Goal: Task Accomplishment & Management: Complete application form

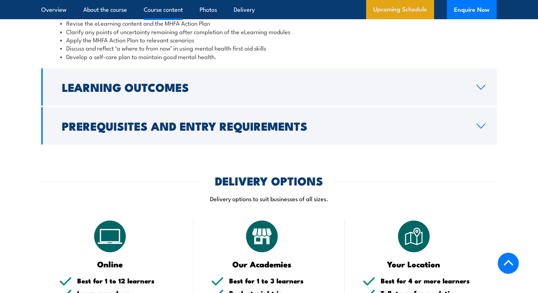
scroll to position [1016, 0]
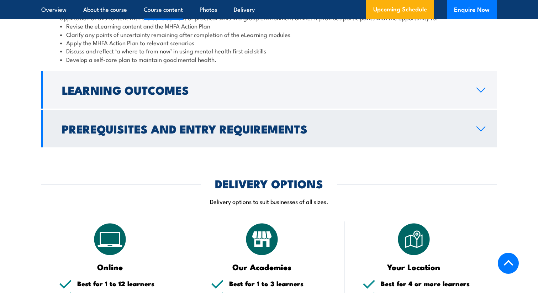
click at [425, 138] on link "Prerequisites and Entry Requirements" at bounding box center [268, 128] width 455 height 37
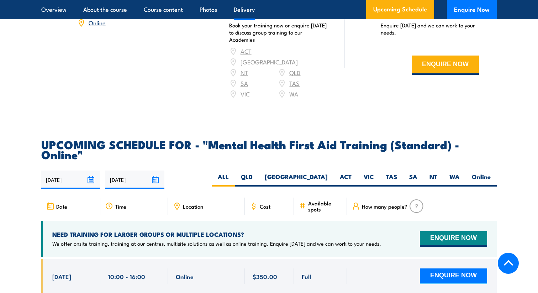
scroll to position [1180, 0]
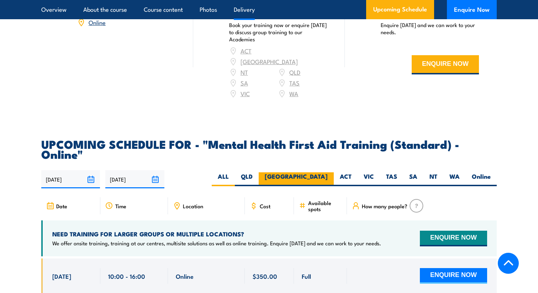
click at [324, 172] on label "[GEOGRAPHIC_DATA]" at bounding box center [296, 179] width 75 height 14
click at [328, 172] on input "[GEOGRAPHIC_DATA]" at bounding box center [330, 174] width 5 height 5
radio input "true"
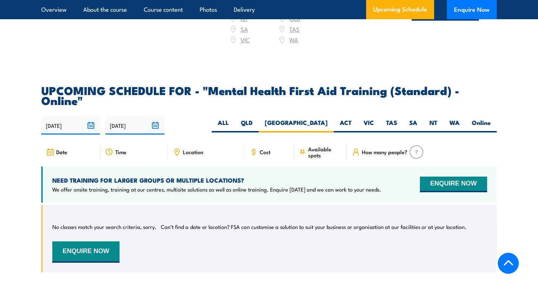
scroll to position [1394, 0]
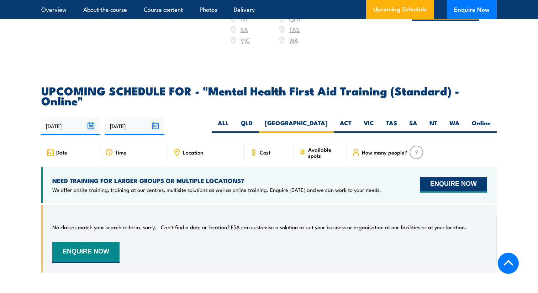
click at [436, 177] on button "ENQUIRE NOW" at bounding box center [453, 185] width 67 height 16
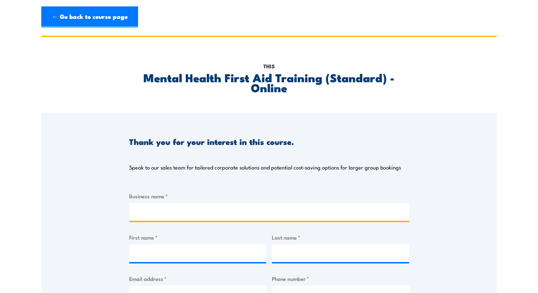
click at [257, 207] on input "Business name *" at bounding box center [269, 212] width 280 height 18
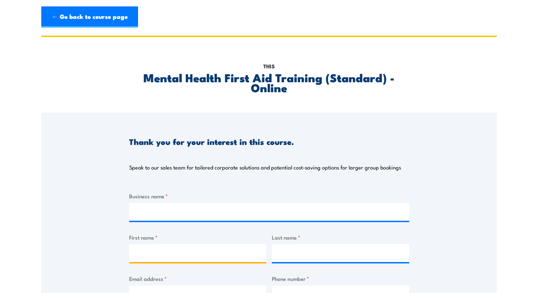
click at [212, 248] on input "First name *" at bounding box center [197, 253] width 137 height 18
type input "[PERSON_NAME]"
type input "Wilesmith"
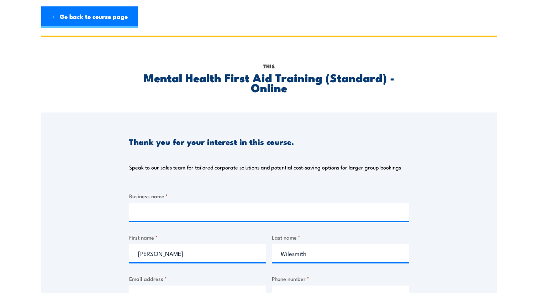
type input "[EMAIL_ADDRESS][DOMAIN_NAME]"
type input "0493250452"
select select "[GEOGRAPHIC_DATA]"
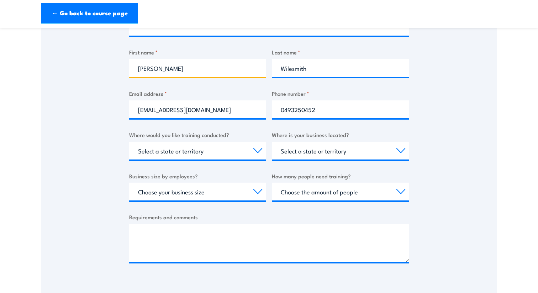
scroll to position [187, 0]
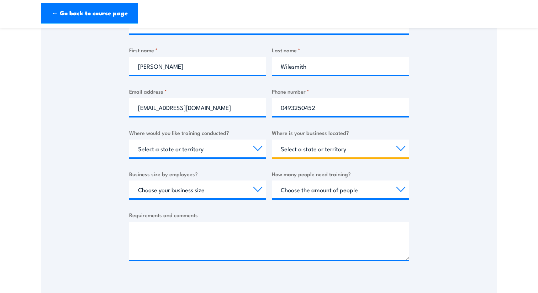
click at [297, 146] on select "Select a state or territory QLD NSW VIC SA ACT WA TAS NT" at bounding box center [340, 148] width 137 height 18
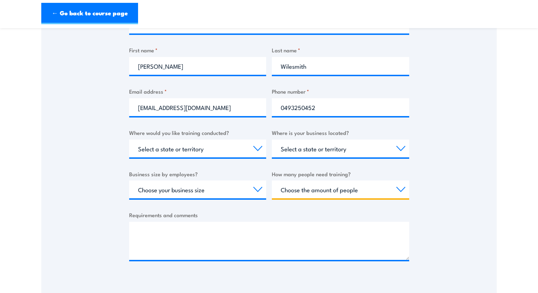
click at [285, 191] on select "Choose the amount of people 1 to 4 5 to 19 20+" at bounding box center [340, 189] width 137 height 18
select select "1 to 4"
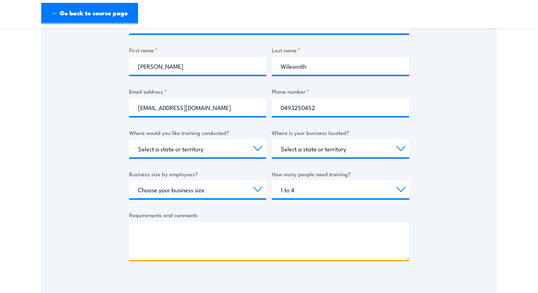
click at [208, 231] on textarea "Requirements and comments" at bounding box center [269, 241] width 280 height 38
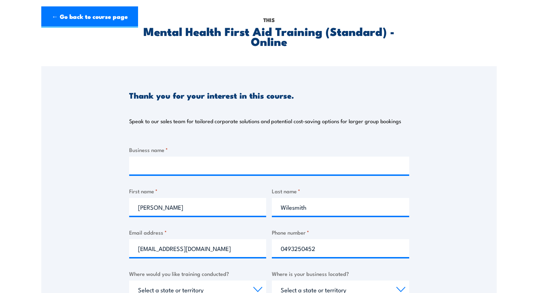
scroll to position [0, 0]
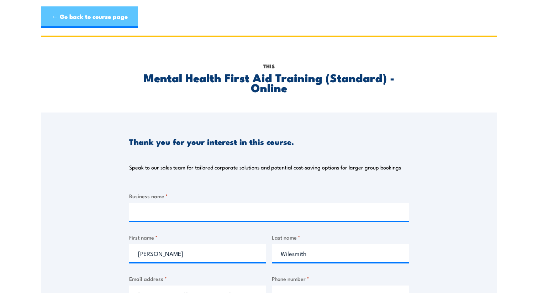
click at [78, 17] on link "← Go back to course page" at bounding box center [89, 16] width 97 height 21
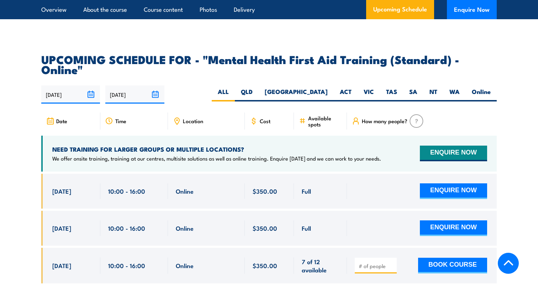
scroll to position [1423, 0]
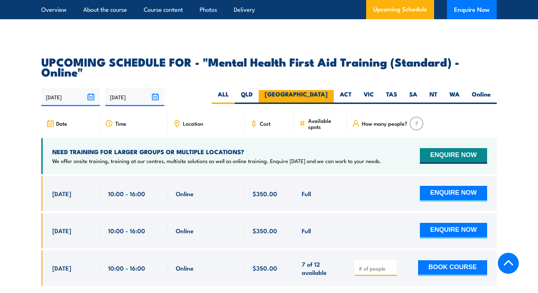
click at [321, 90] on label "[GEOGRAPHIC_DATA]" at bounding box center [296, 97] width 75 height 14
click at [328, 90] on input "[GEOGRAPHIC_DATA]" at bounding box center [330, 92] width 5 height 5
radio input "true"
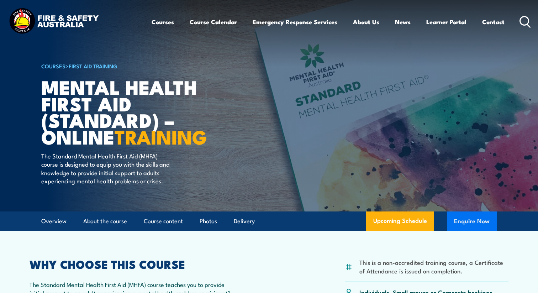
click at [461, 227] on button "Enquire Now" at bounding box center [472, 220] width 50 height 19
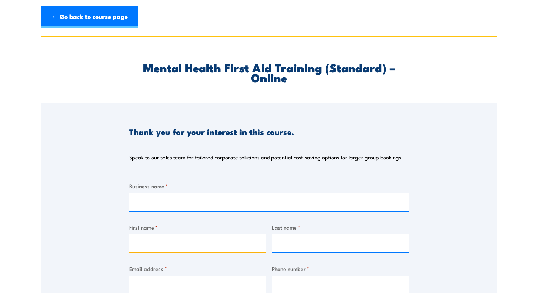
click at [230, 238] on input "First name *" at bounding box center [197, 243] width 137 height 18
type input "[PERSON_NAME]"
type input "Wilesmith"
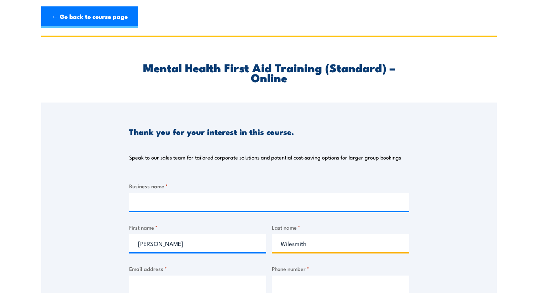
type input "susanwilesmith@yahoo.com"
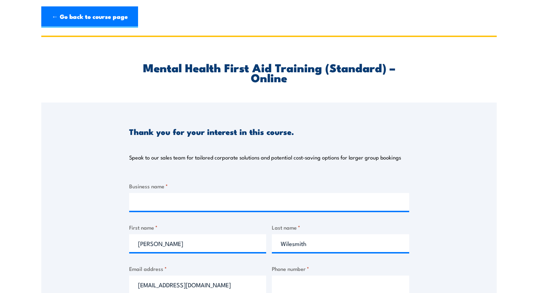
type input "0493250452"
select select "[GEOGRAPHIC_DATA]"
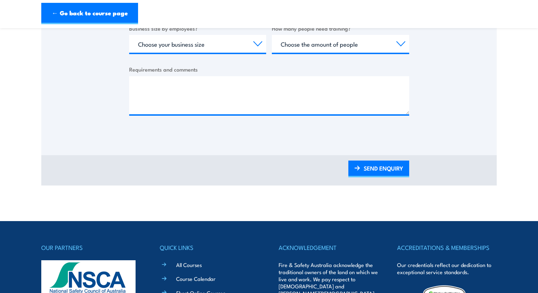
scroll to position [347, 0]
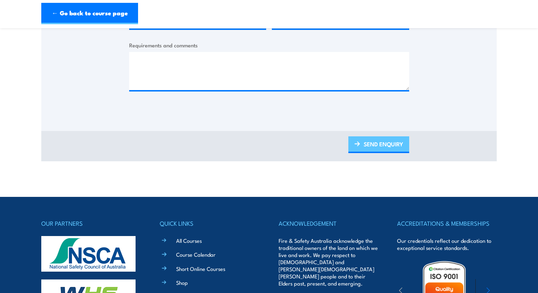
click at [369, 147] on link "SEND ENQUIRY" at bounding box center [378, 144] width 61 height 17
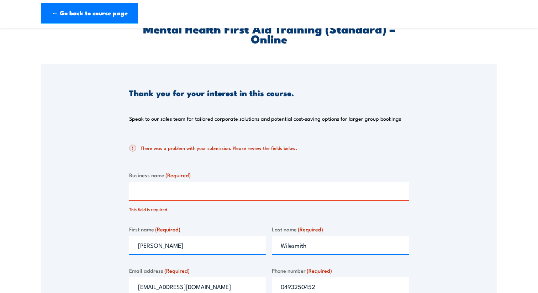
scroll to position [0, 0]
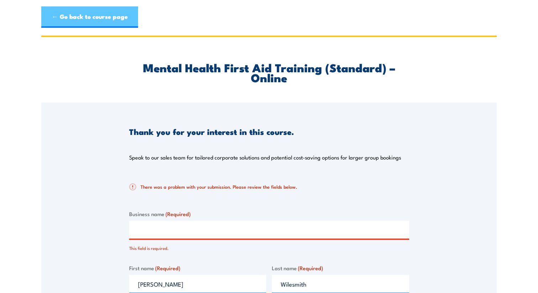
click at [72, 20] on link "← Go back to course page" at bounding box center [89, 16] width 97 height 21
